Goal: Task Accomplishment & Management: Use online tool/utility

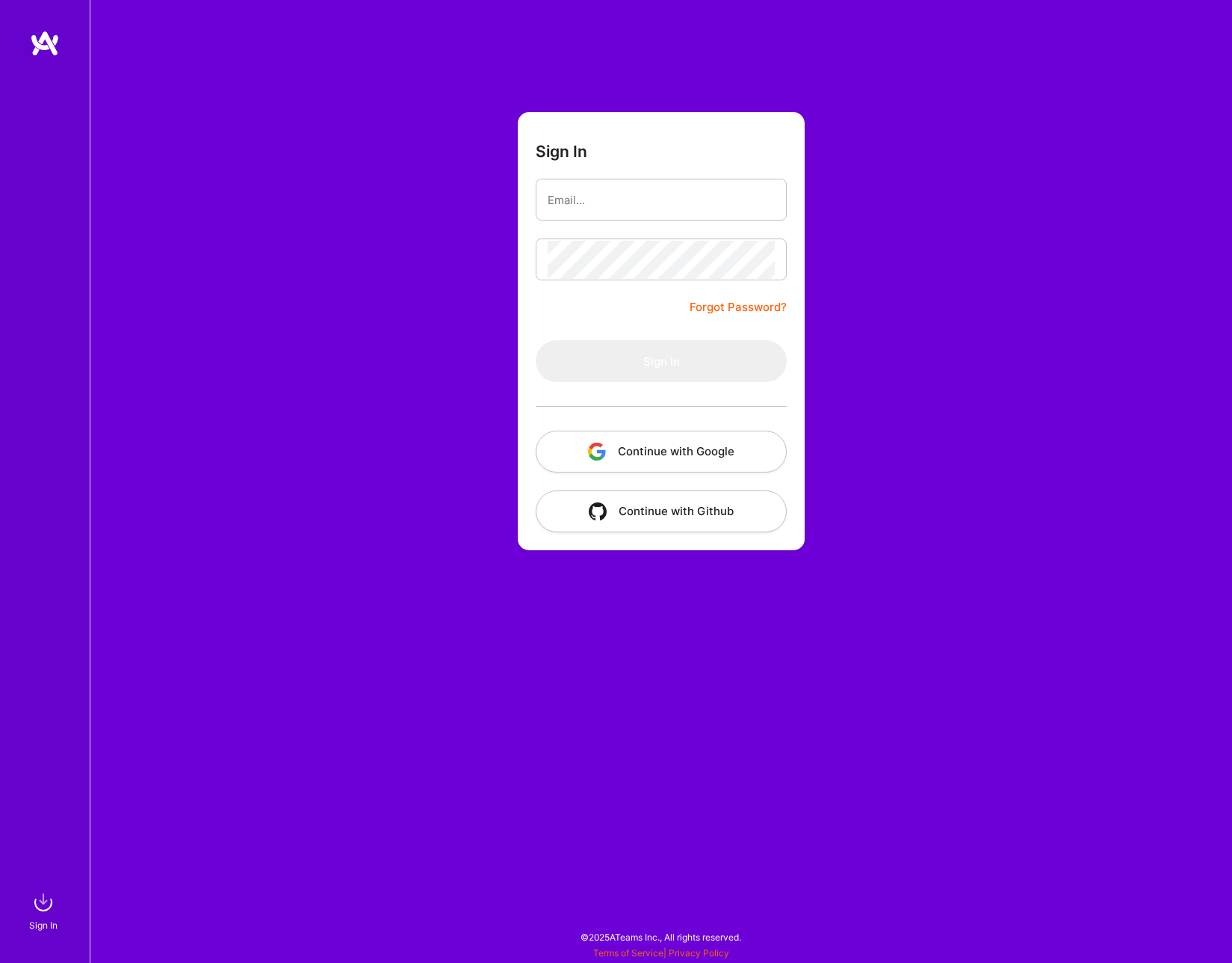
click at [613, 455] on button "Continue with Google" at bounding box center [660, 451] width 251 height 42
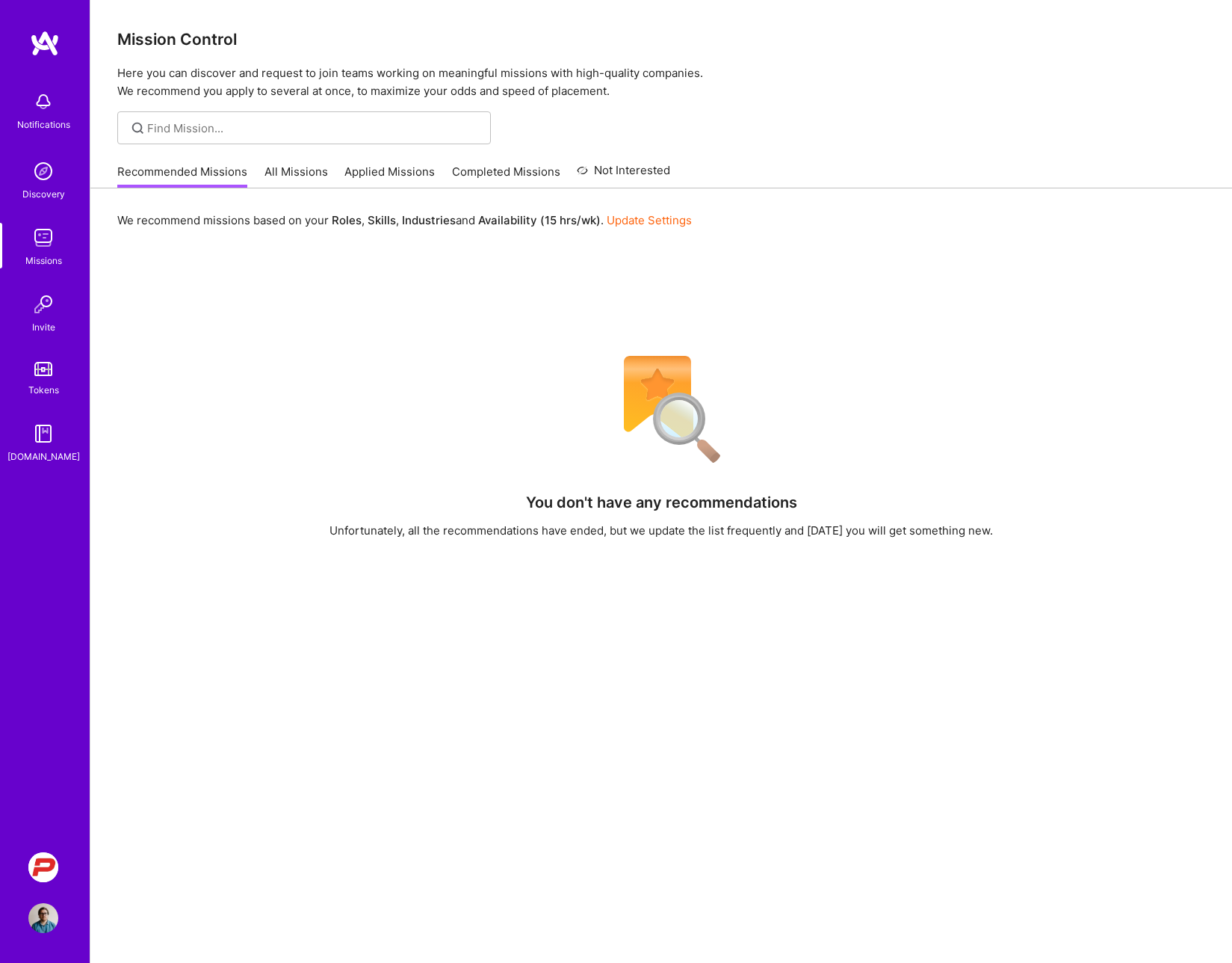
click at [38, 105] on img at bounding box center [43, 102] width 30 height 30
click at [51, 151] on div "Notifications Discovery Missions Invite Tokens [DOMAIN_NAME]" at bounding box center [44, 273] width 90 height 380
click at [48, 166] on img at bounding box center [43, 171] width 30 height 30
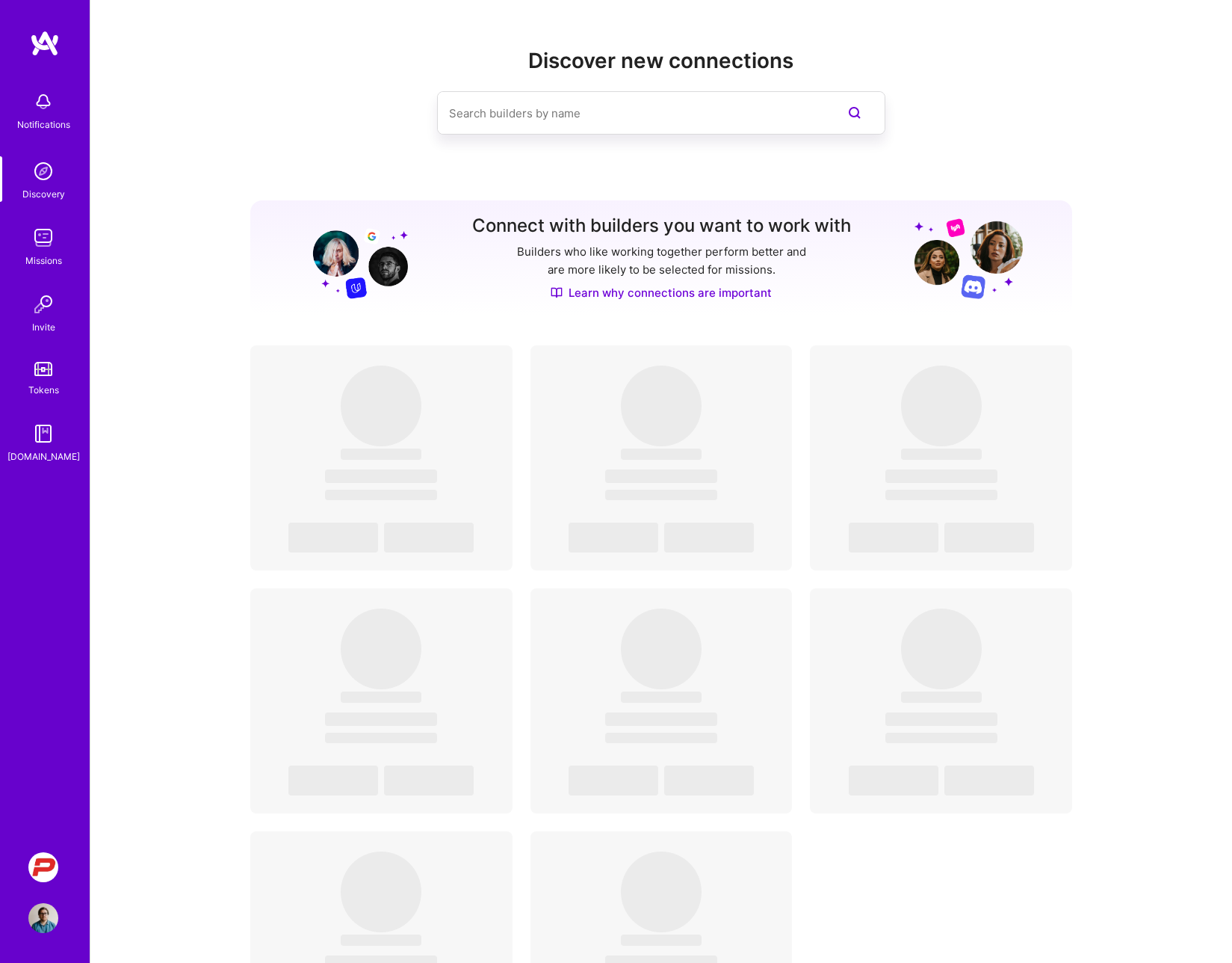
click at [41, 239] on img at bounding box center [43, 237] width 30 height 30
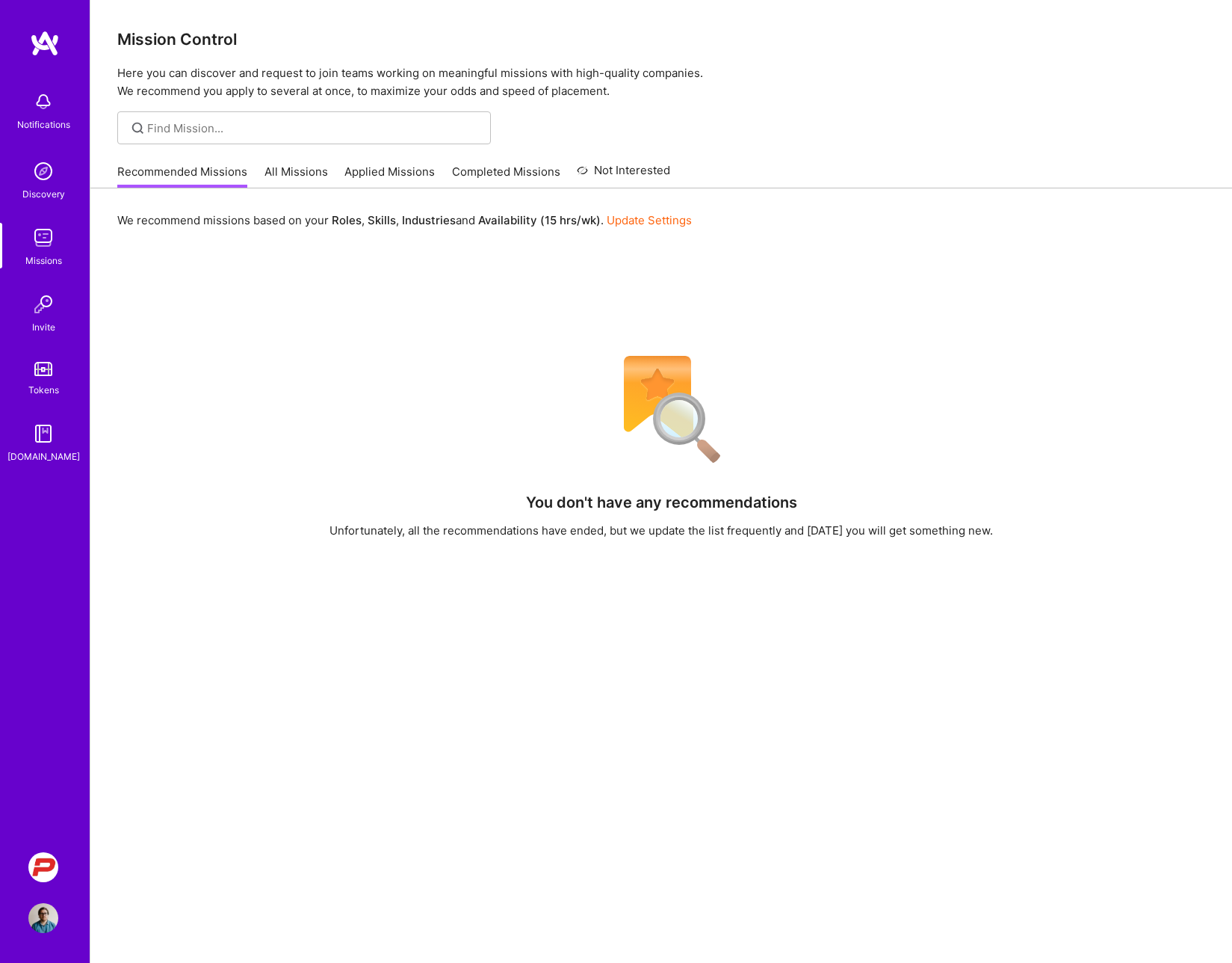
click at [284, 166] on link "All Missions" at bounding box center [296, 176] width 63 height 25
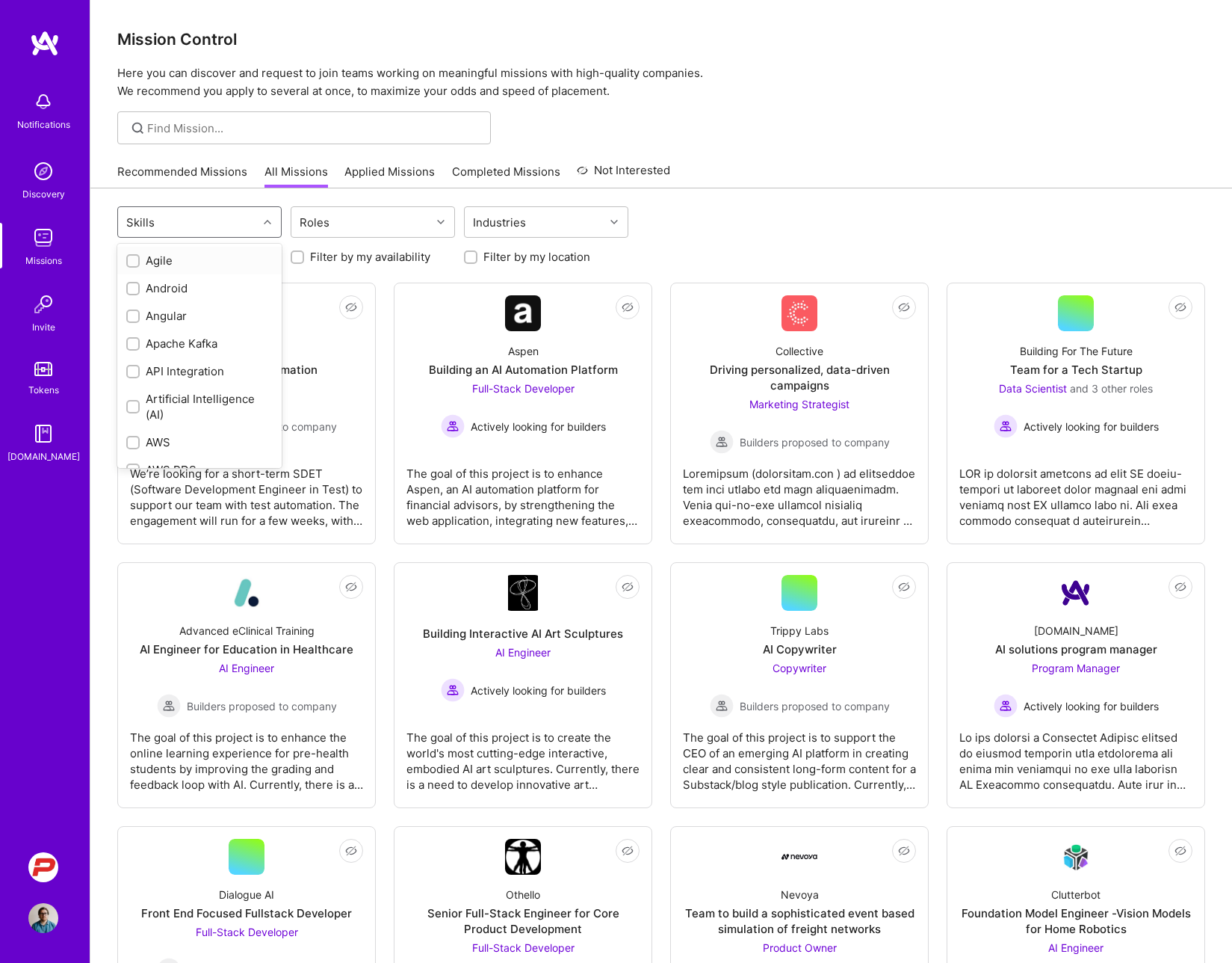
click at [229, 225] on div "Skills" at bounding box center [188, 222] width 140 height 30
click at [130, 390] on div at bounding box center [133, 396] width 13 height 13
click at [130, 392] on input "checkbox" at bounding box center [134, 396] width 10 height 10
checkbox input "false"
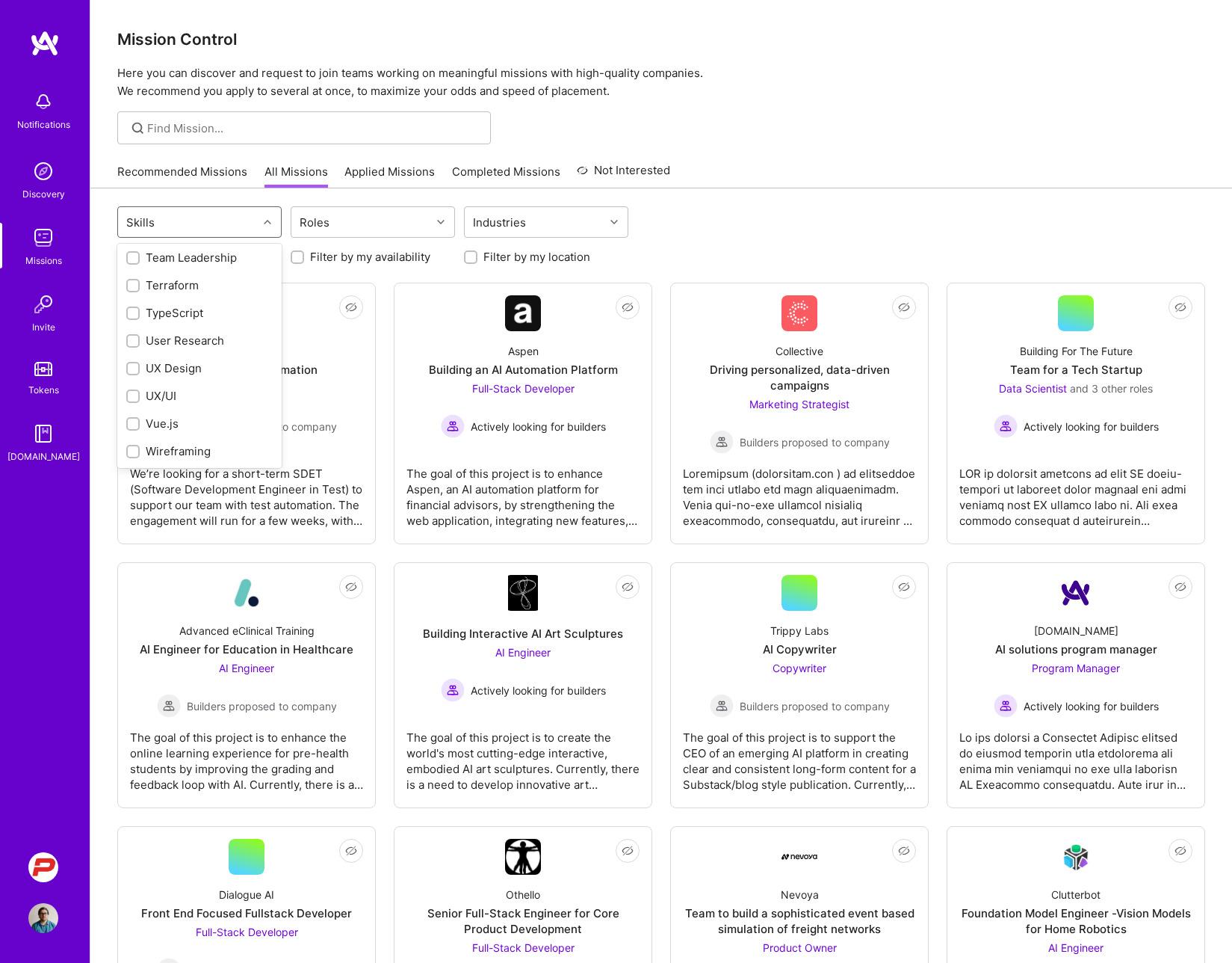
click at [131, 364] on input "checkbox" at bounding box center [134, 369] width 10 height 10
checkbox input "true"
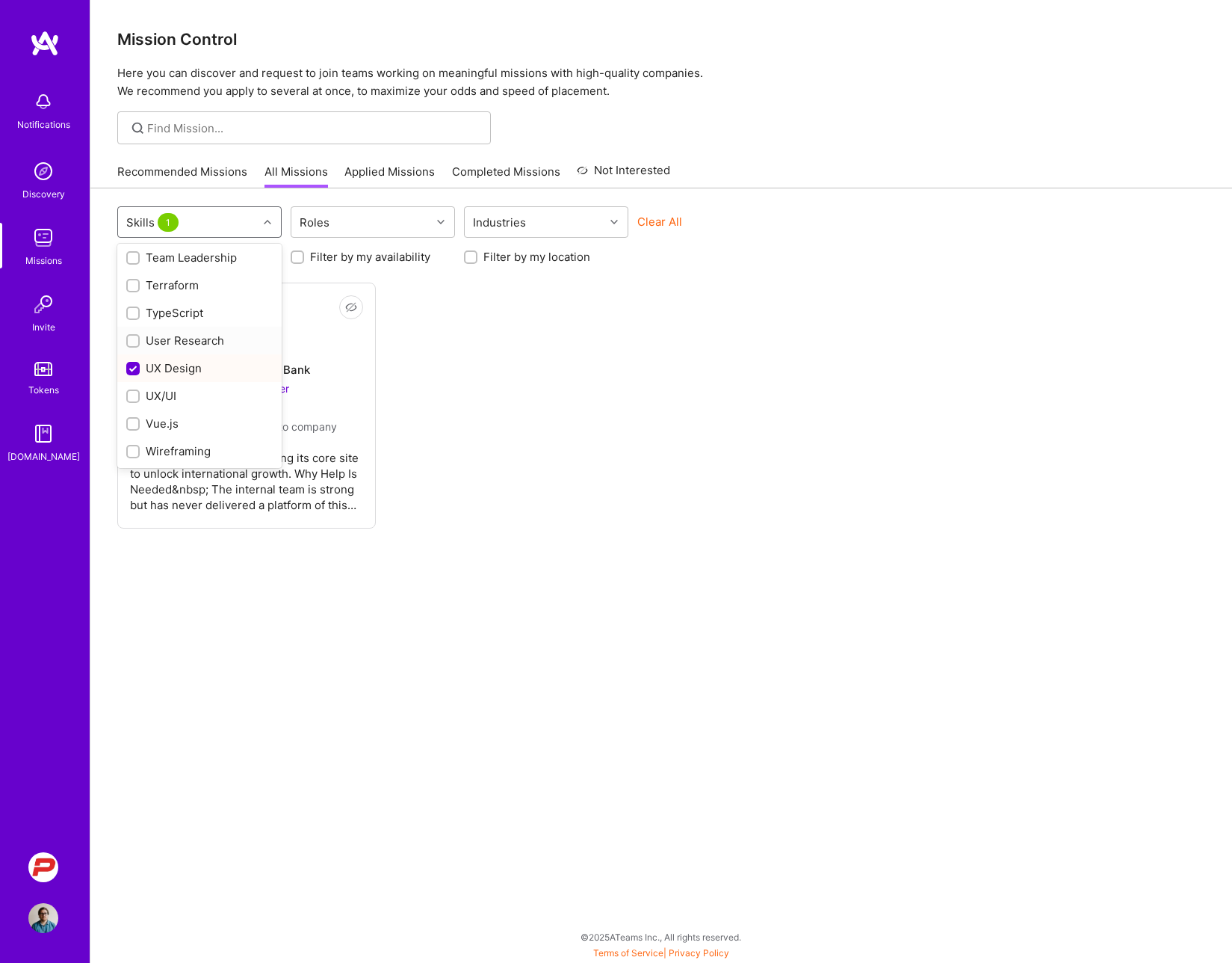
click at [135, 341] on input "checkbox" at bounding box center [134, 341] width 10 height 10
checkbox input "true"
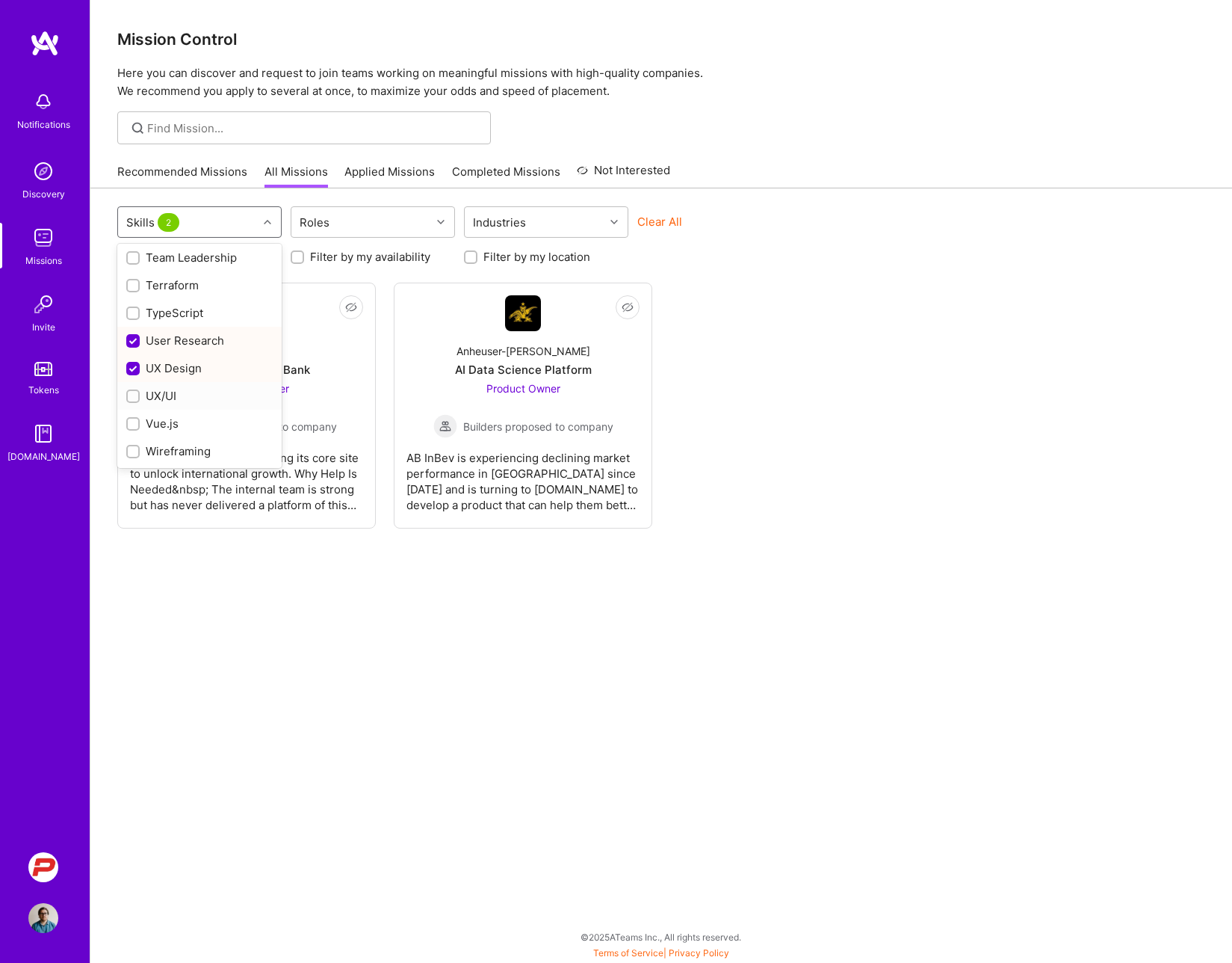
click at [140, 397] on div "UX/UI" at bounding box center [200, 395] width 147 height 16
checkbox input "true"
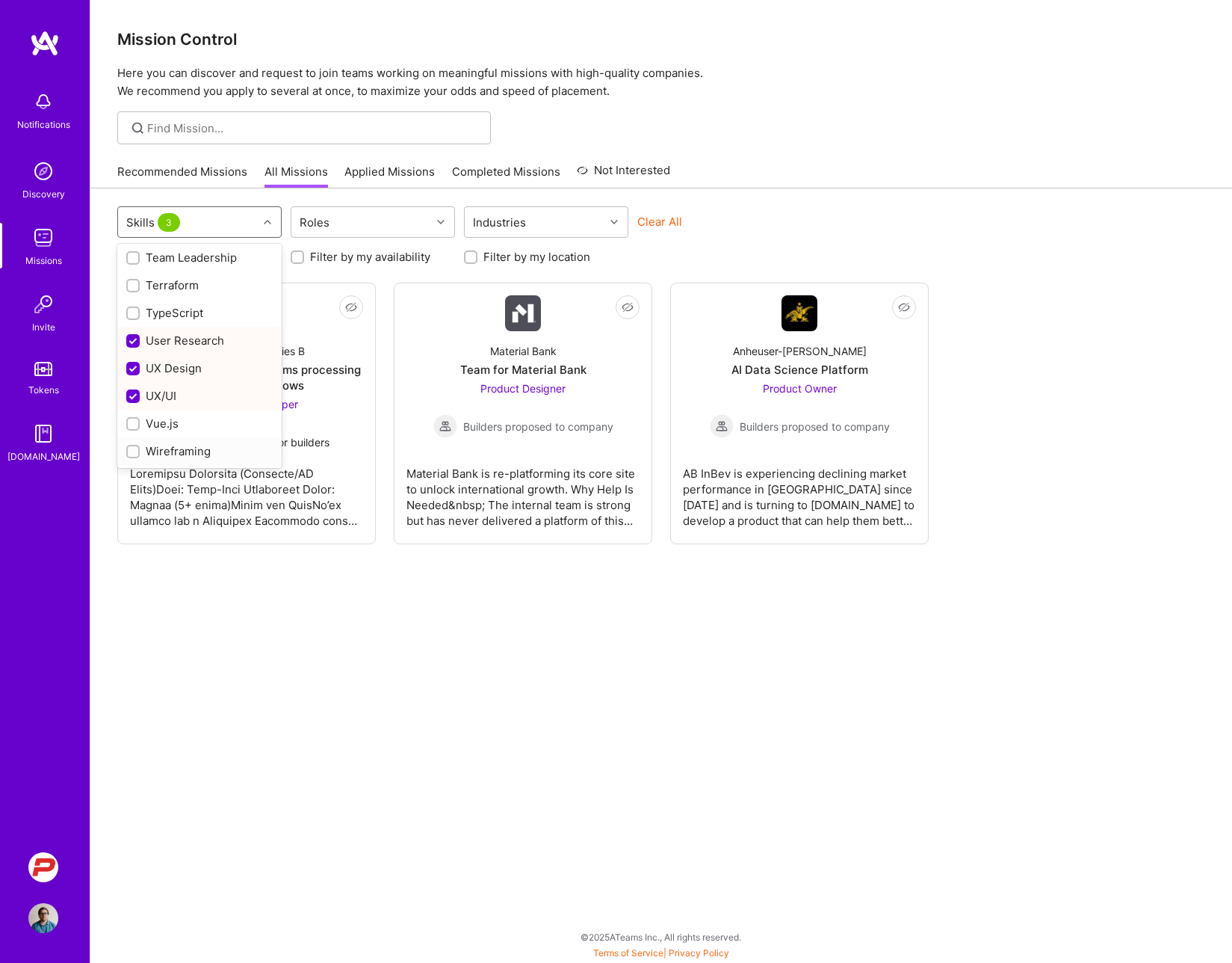
click at [136, 450] on input "checkbox" at bounding box center [134, 451] width 10 height 10
checkbox input "true"
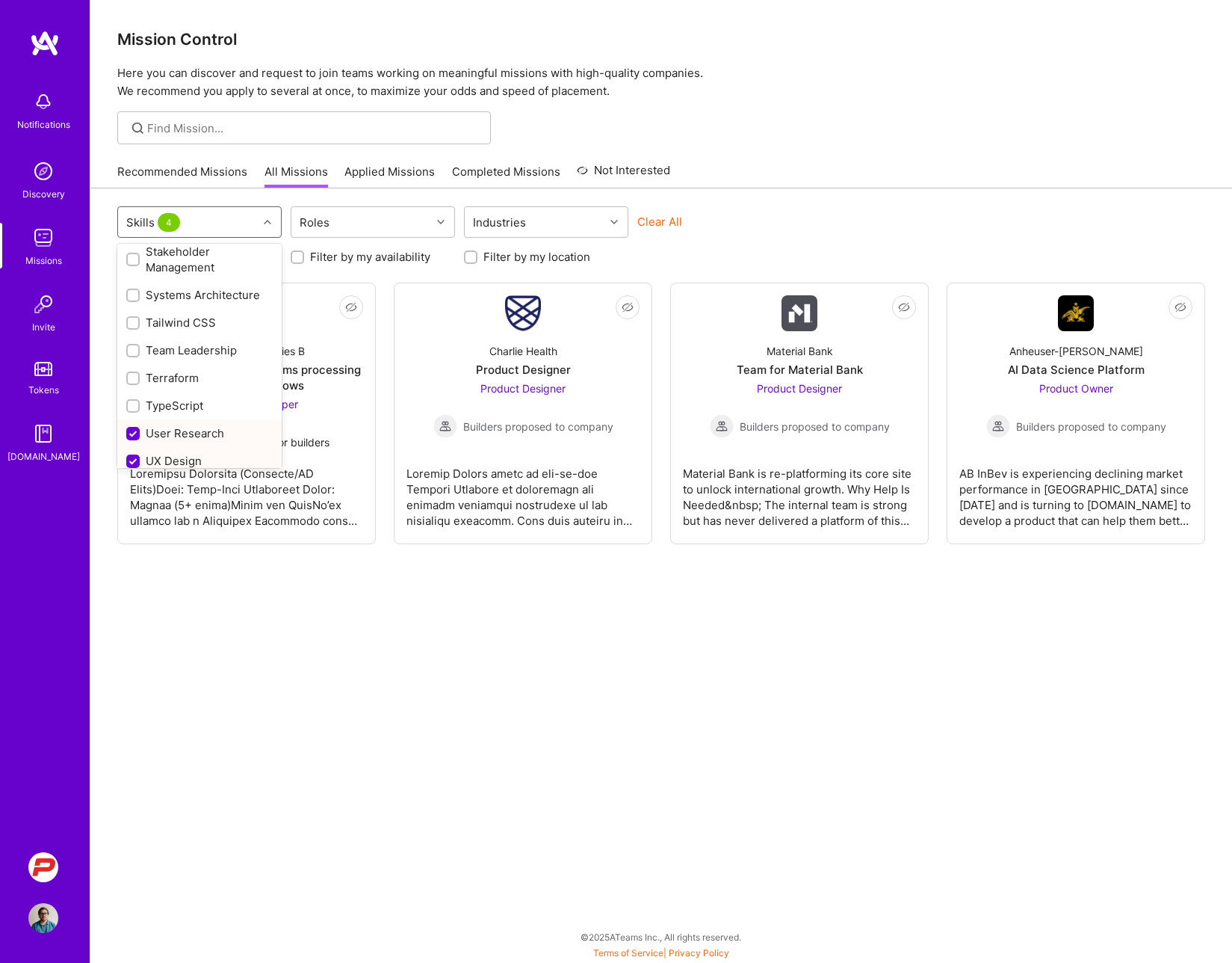
scroll to position [1626, 0]
click at [132, 328] on input "checkbox" at bounding box center [134, 325] width 10 height 10
checkbox input "true"
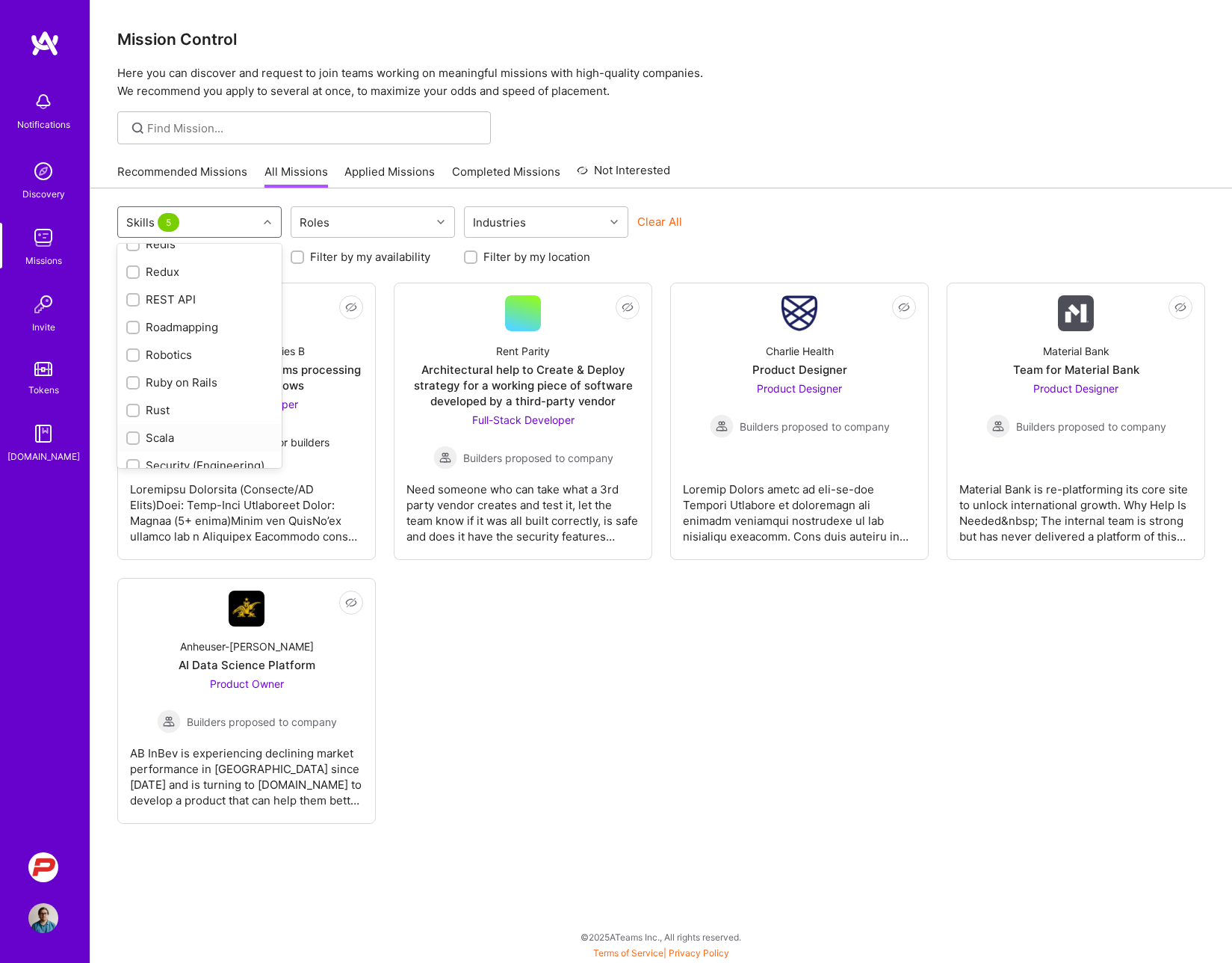
scroll to position [1383, 0]
click at [133, 387] on input "checkbox" at bounding box center [134, 387] width 10 height 10
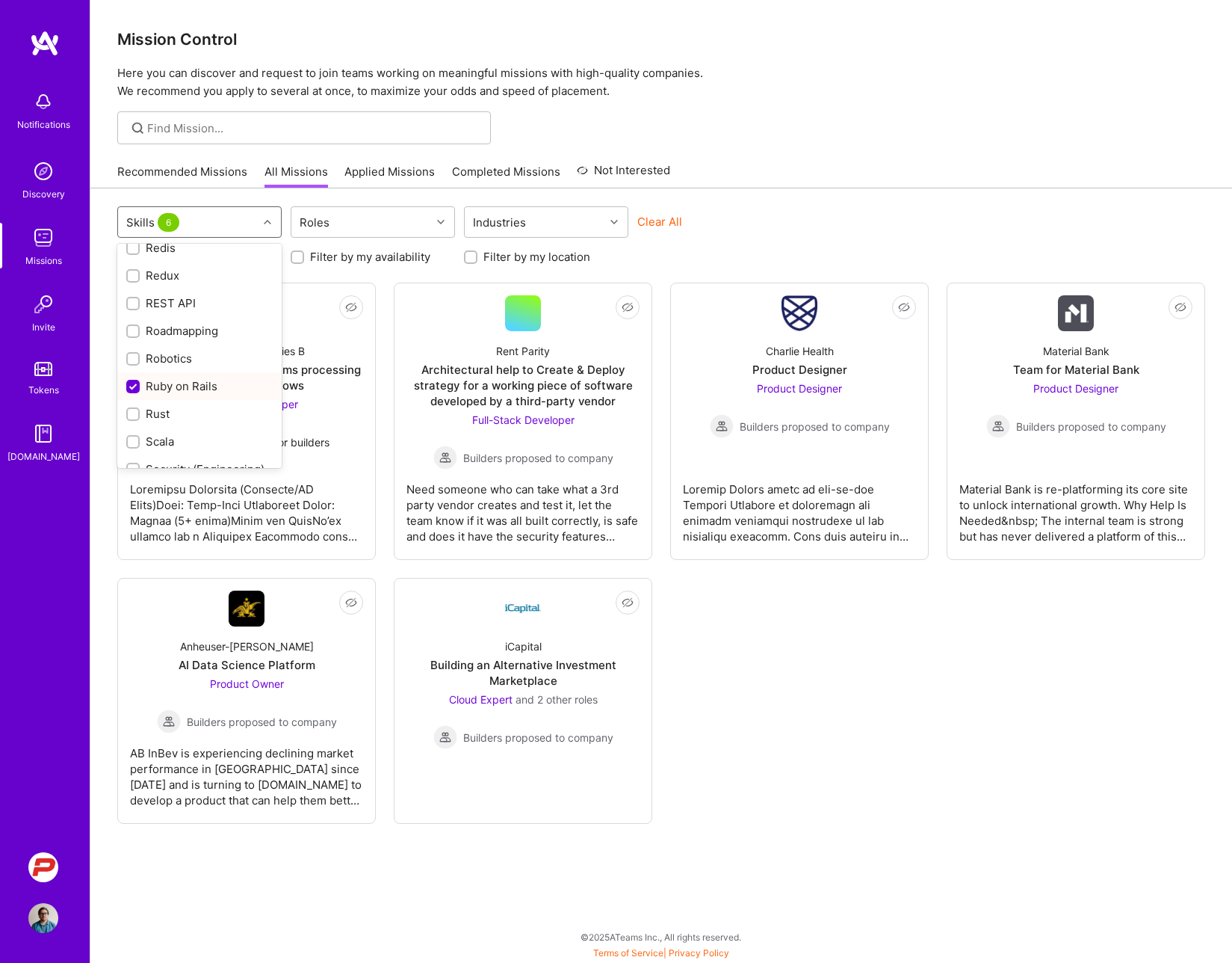
click at [137, 383] on input "checkbox" at bounding box center [134, 387] width 13 height 13
checkbox input "false"
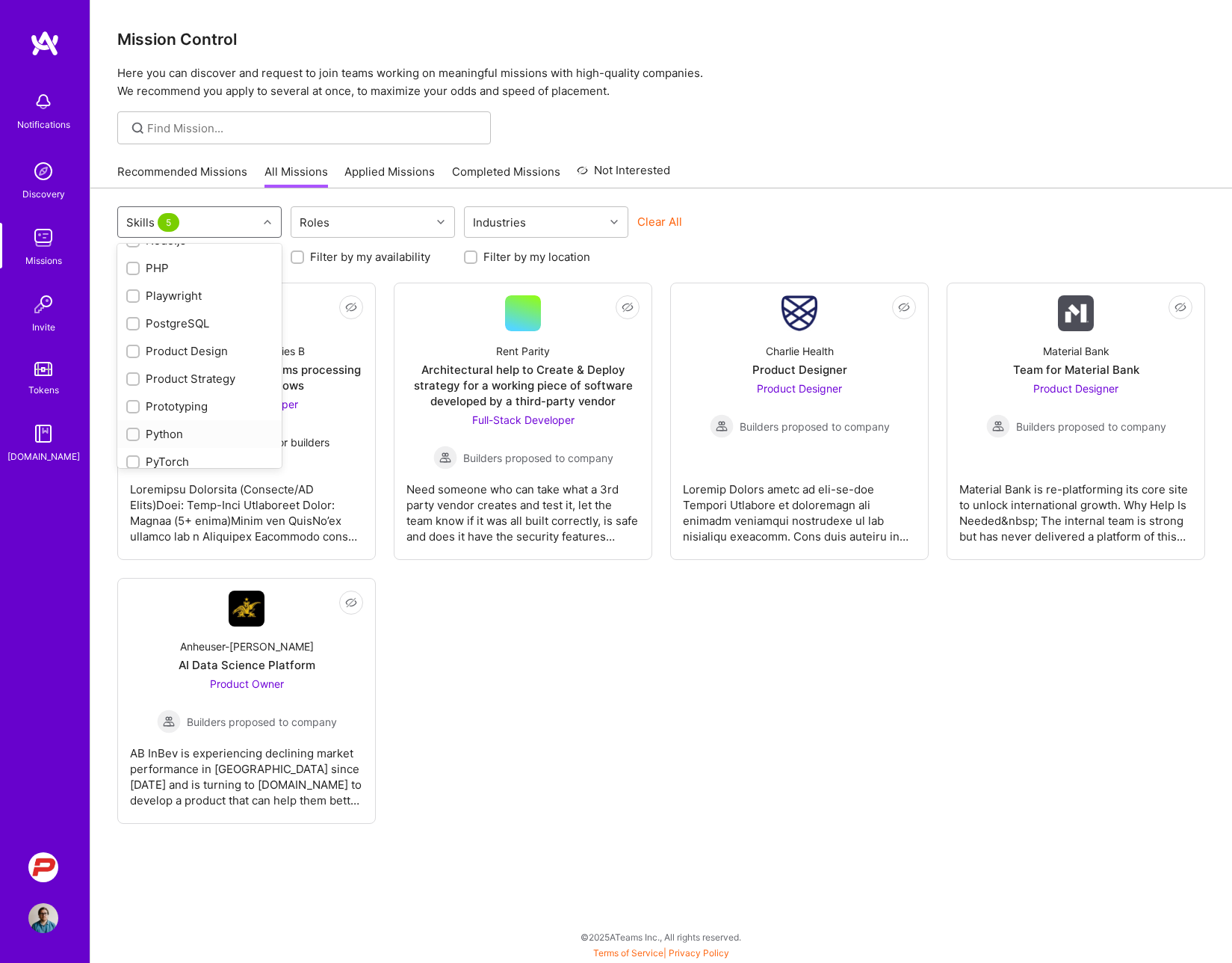
scroll to position [1085, 0]
click at [133, 358] on input "checkbox" at bounding box center [134, 353] width 10 height 10
checkbox input "true"
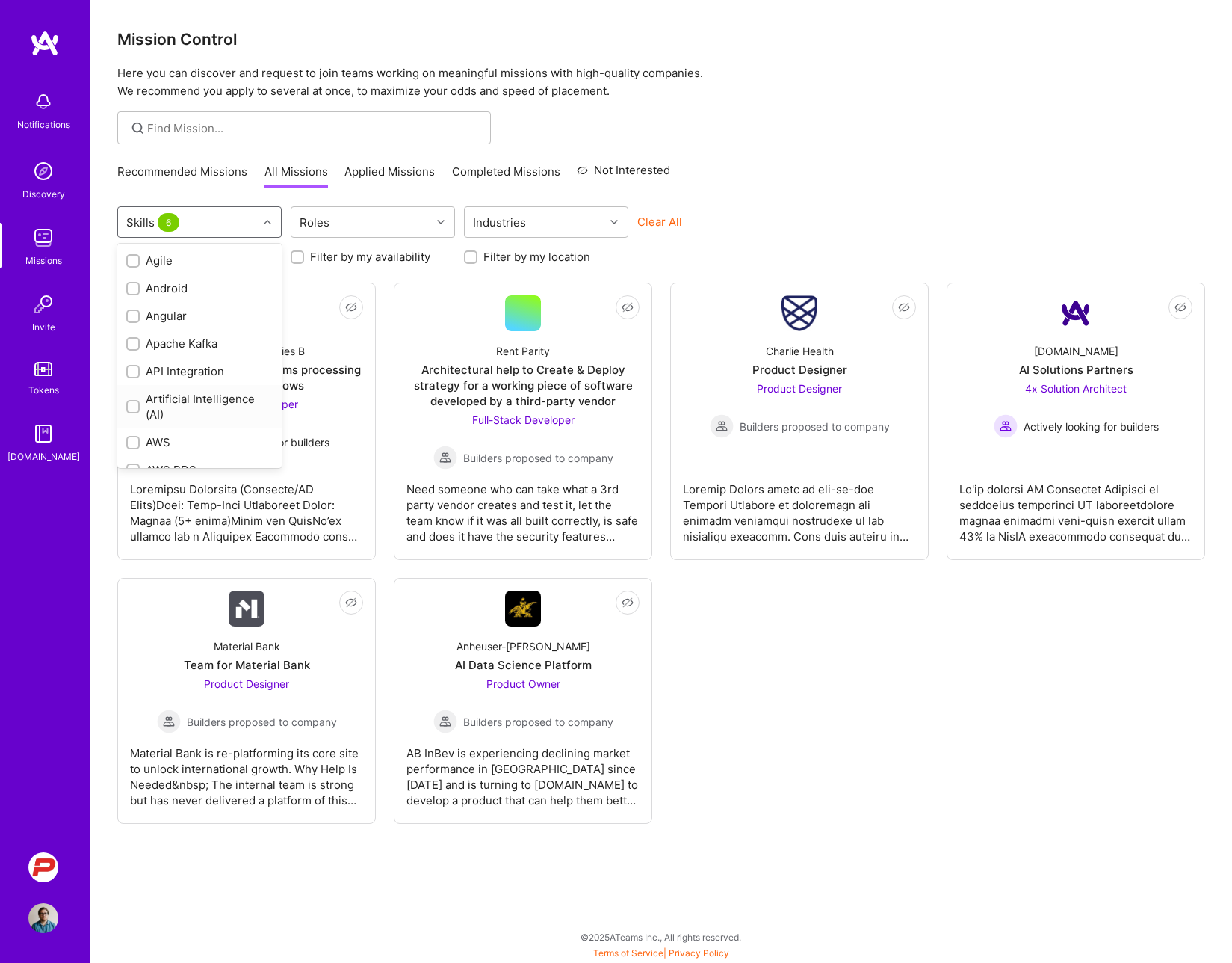
scroll to position [0, 0]
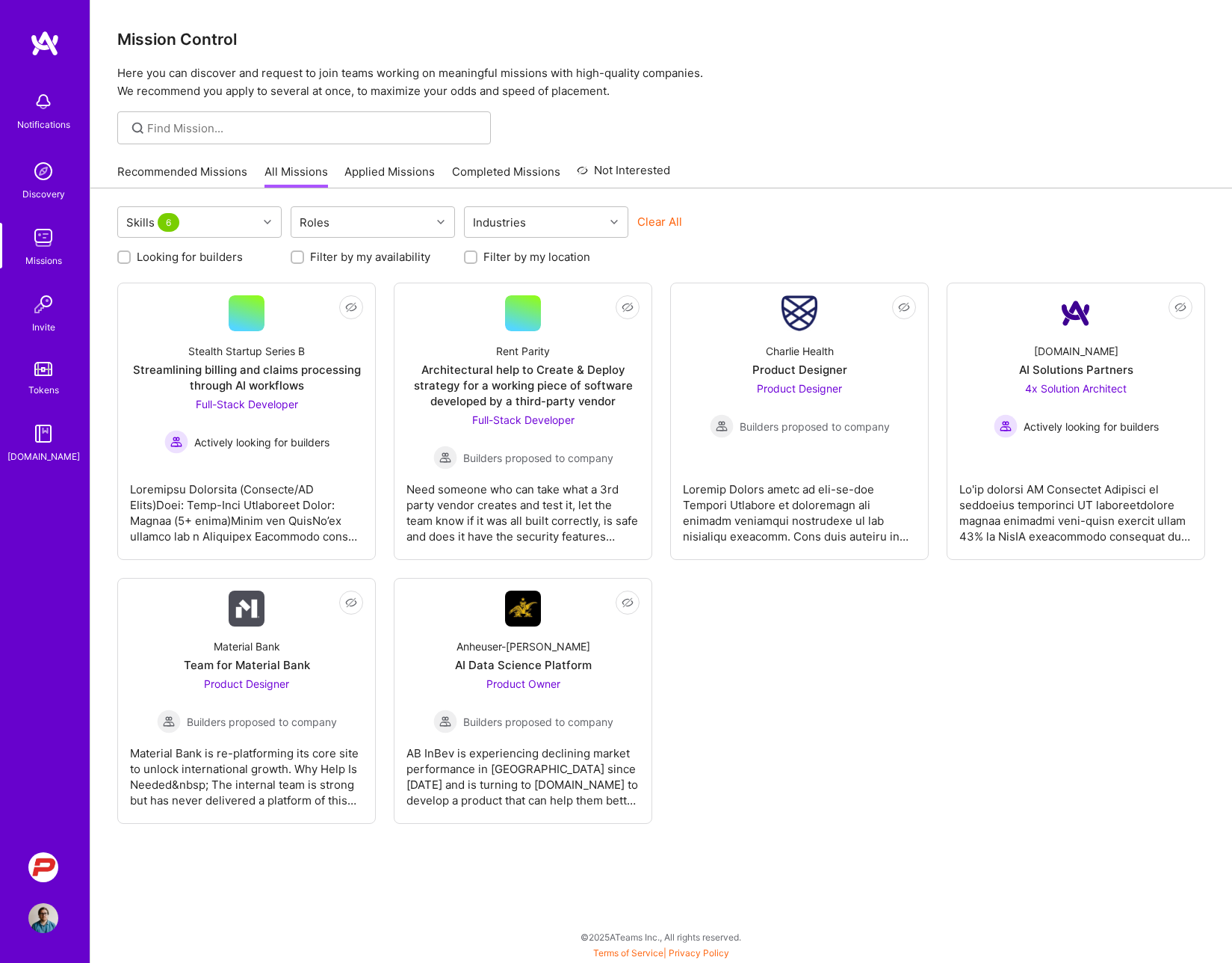
click at [332, 197] on div "Skills 6 Roles Industries Clear All Looking for builders Filter by my availabil…" at bounding box center [661, 573] width 1141 height 770
click at [842, 472] on div at bounding box center [799, 506] width 233 height 75
click at [1071, 499] on div at bounding box center [1075, 506] width 233 height 75
click at [726, 753] on div "Not Interested Stealth Startup Series B Streamlining billing and claims process…" at bounding box center [661, 553] width 1087 height 541
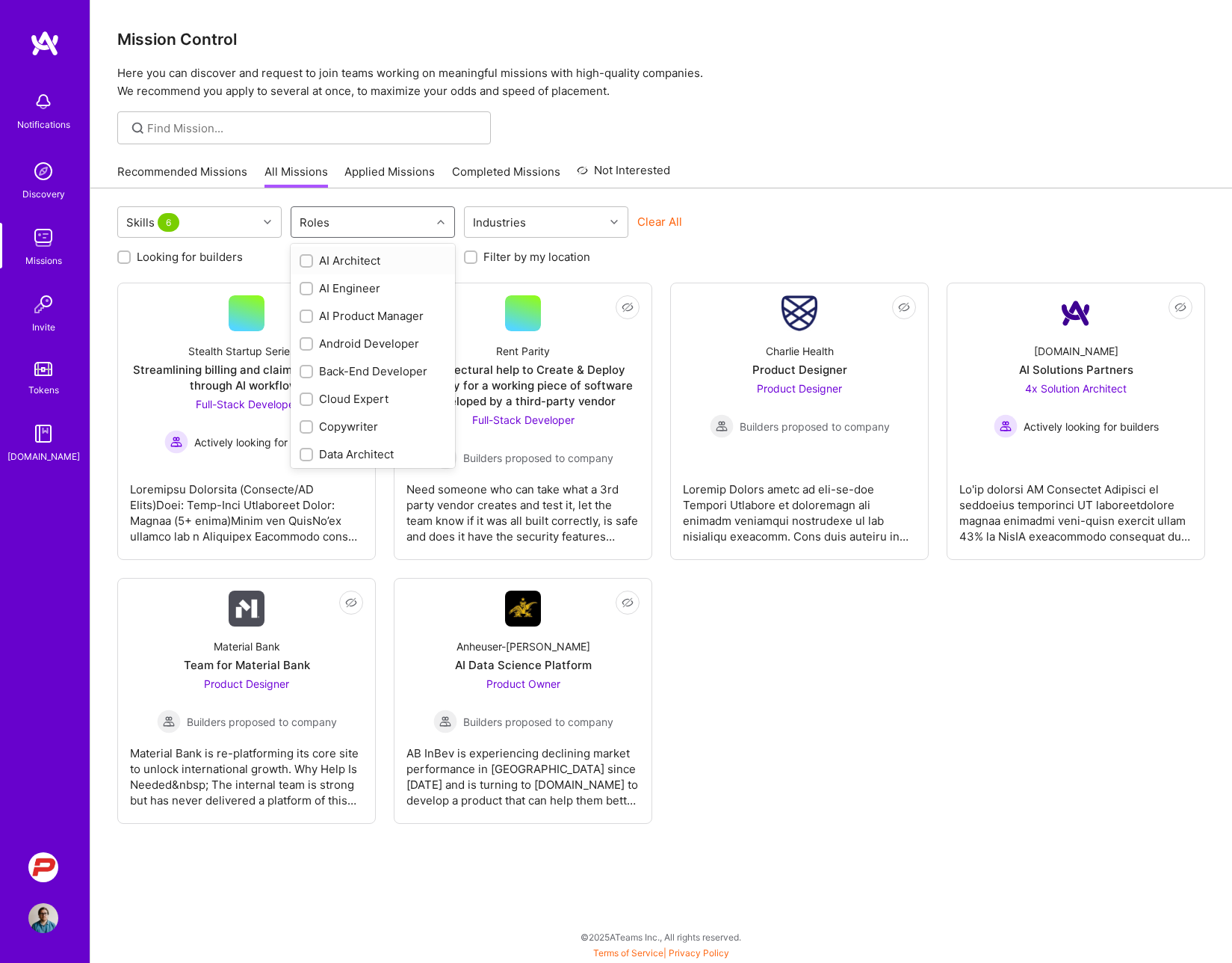
click at [340, 219] on div "Roles" at bounding box center [361, 222] width 140 height 30
click at [339, 448] on div "UX Expert" at bounding box center [373, 451] width 147 height 16
checkbox input "true"
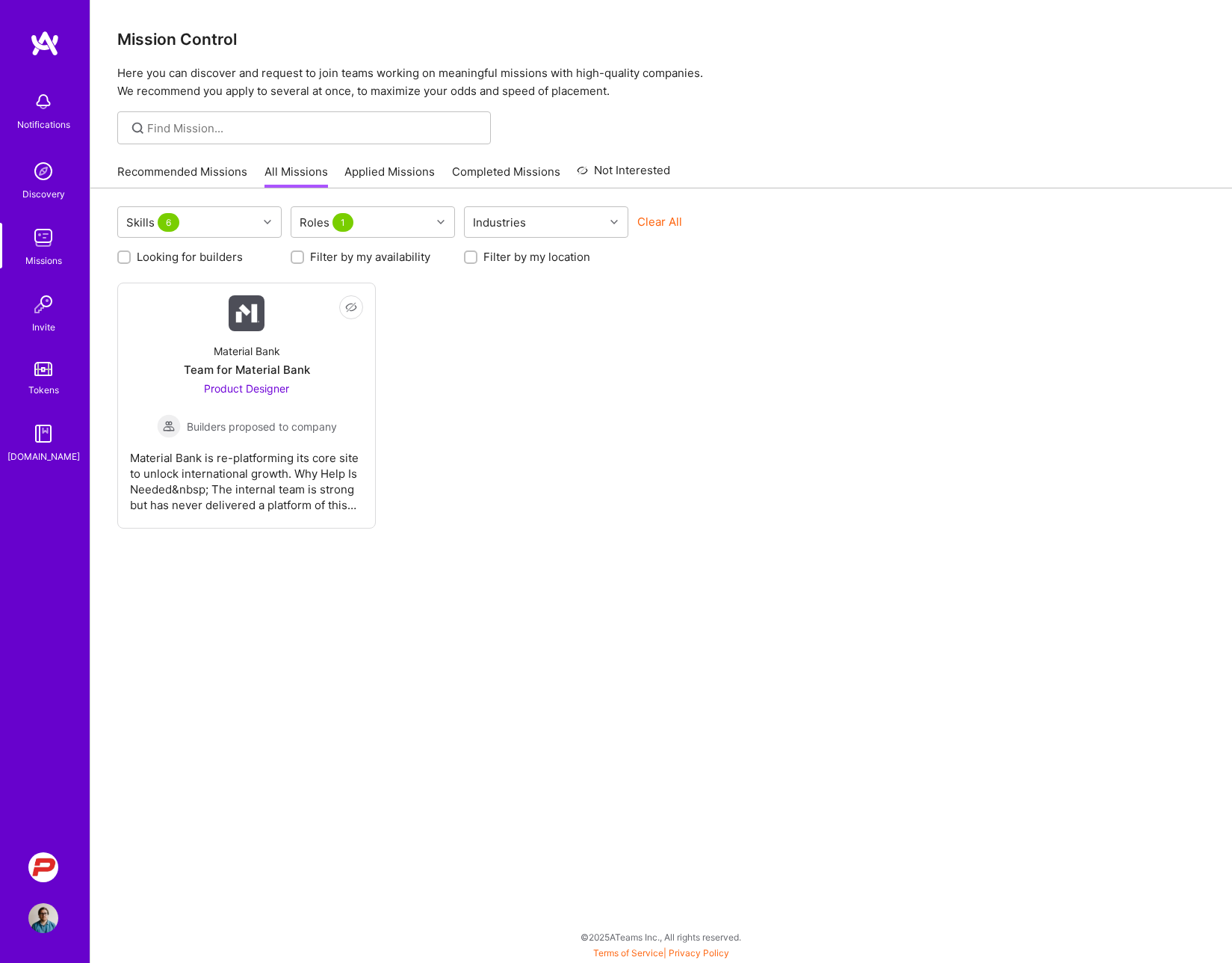
click at [541, 441] on div "Not Interested Material Bank Team for Material Bank Product Designer Builders p…" at bounding box center [661, 406] width 1087 height 246
click at [301, 490] on div "Material Bank is re-platforming its core site to unlock international growth. W…" at bounding box center [246, 475] width 233 height 75
click at [656, 339] on div "Not Interested Material Bank Team for Material Bank Product Designer Builders p…" at bounding box center [661, 406] width 1087 height 246
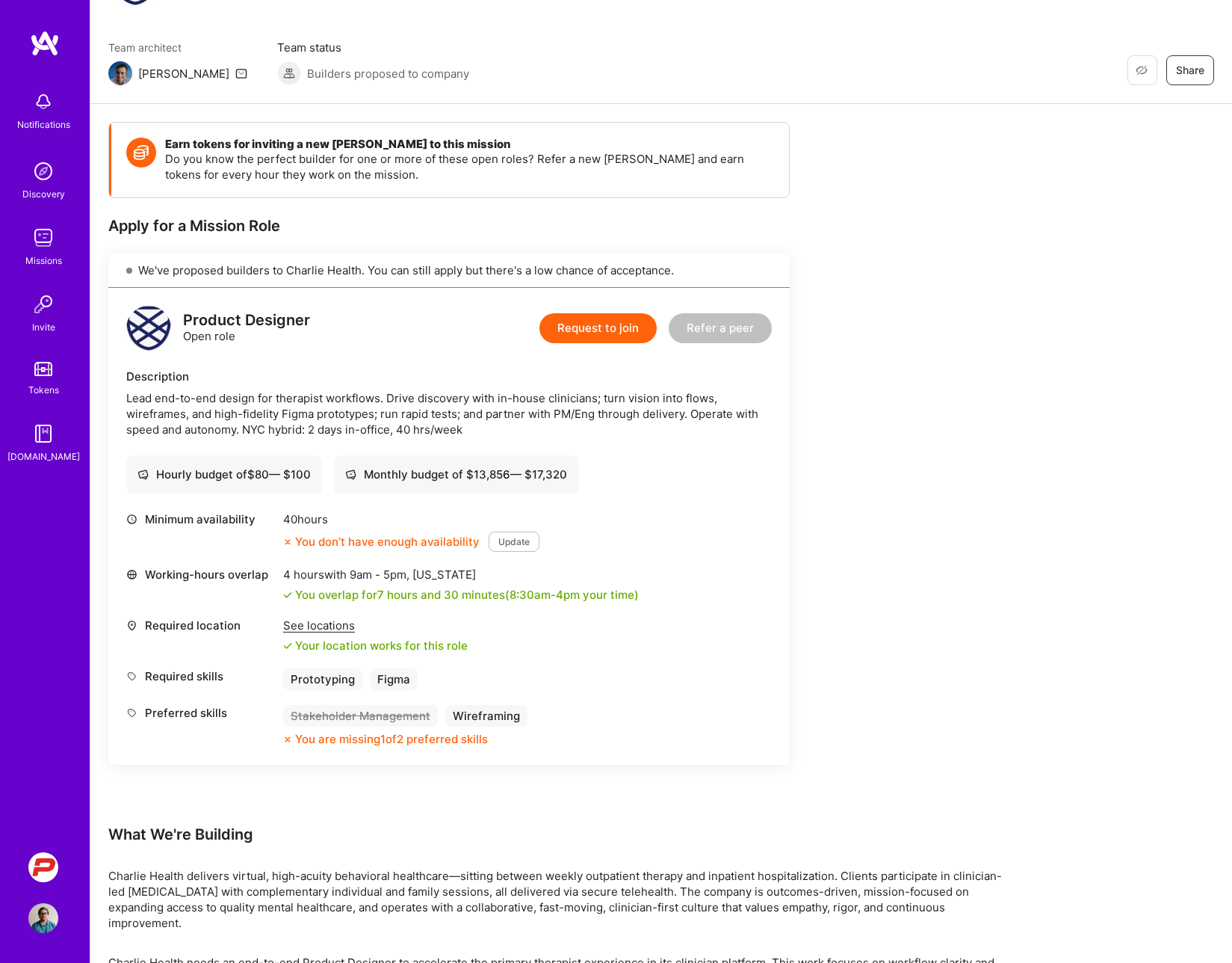
scroll to position [96, 0]
click at [851, 394] on div "Earn tokens for inviting a new A.Teamer to this mission Do you know the perfect…" at bounding box center [557, 692] width 896 height 1137
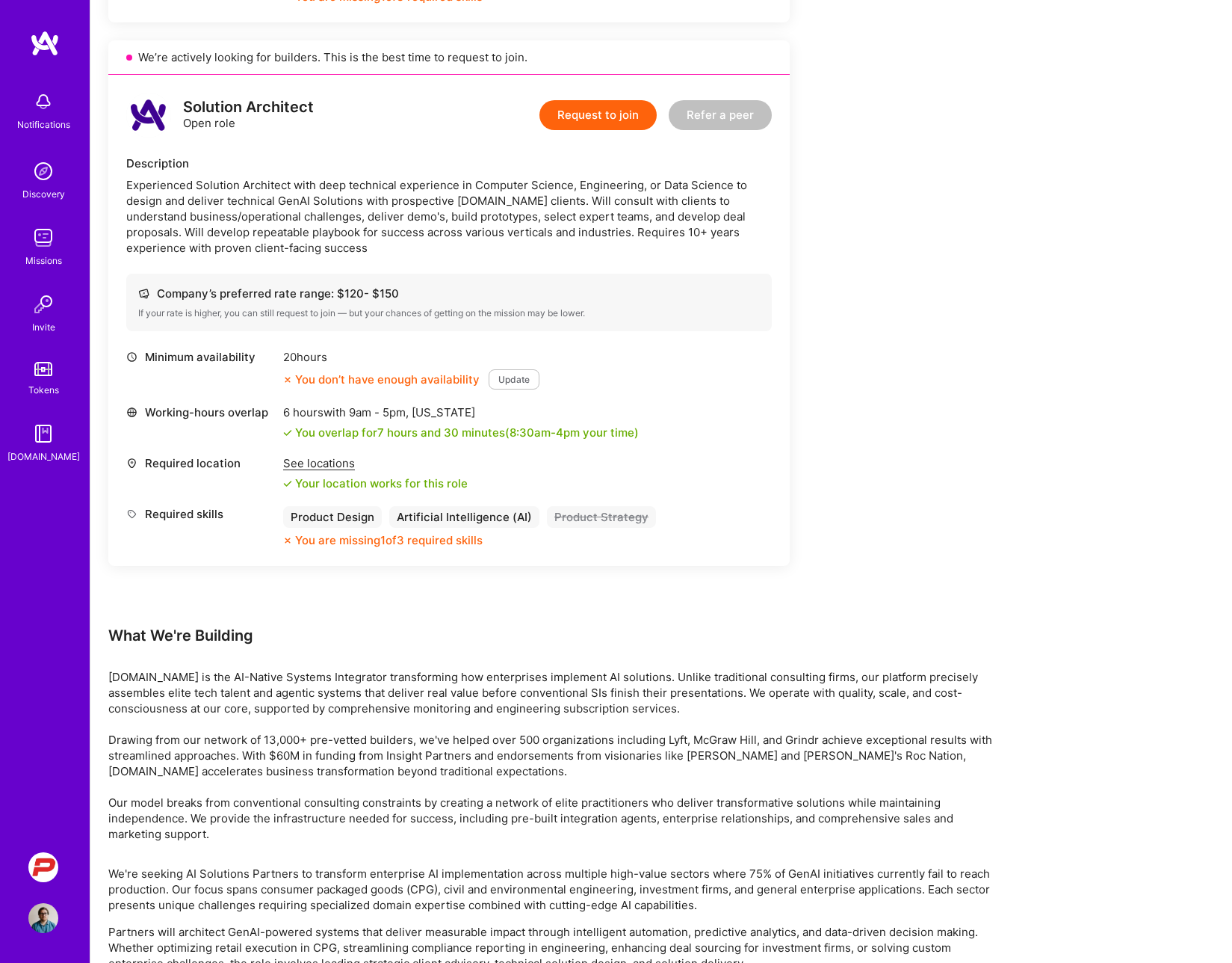
scroll to position [1900, 0]
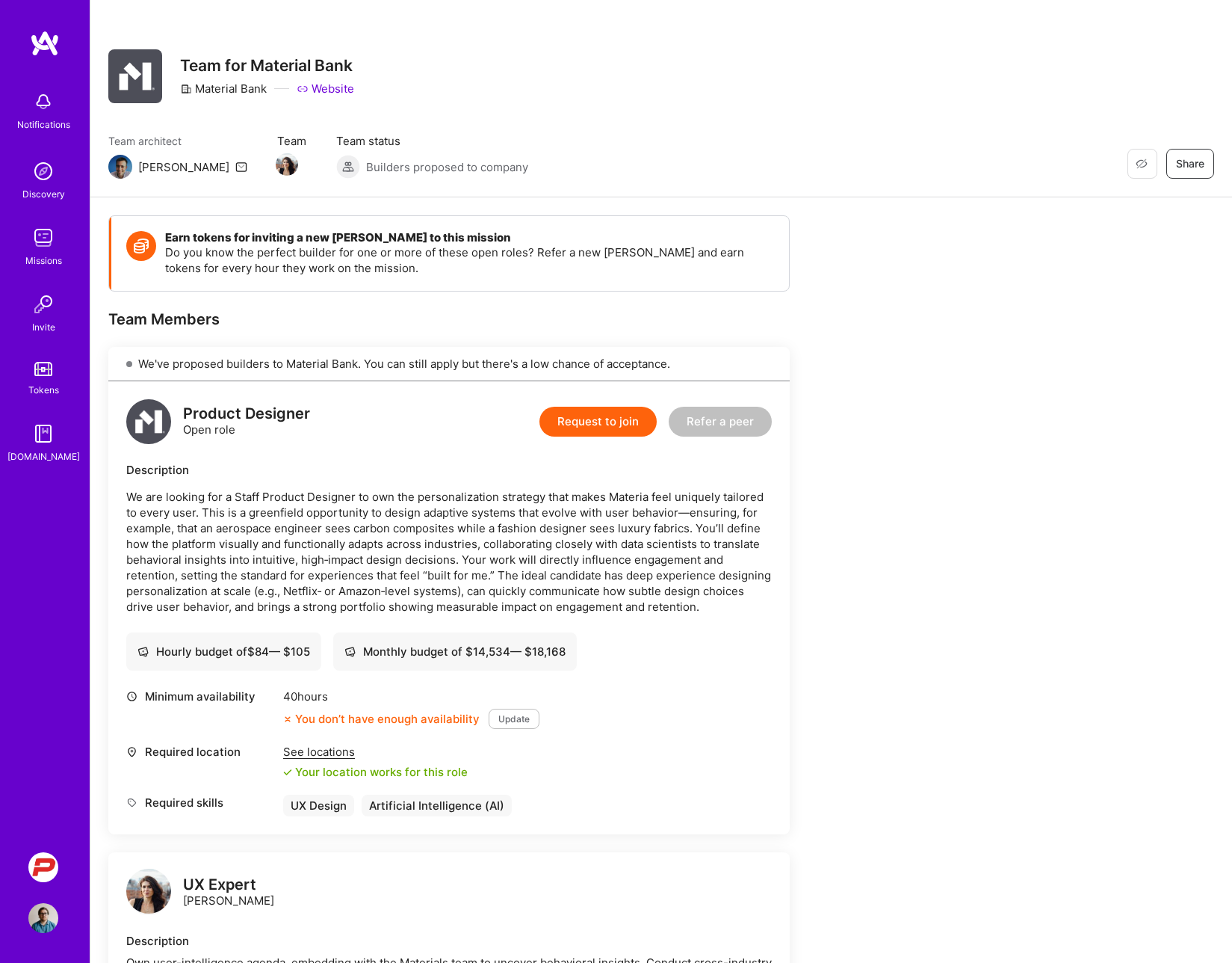
scroll to position [1, 0]
